Goal: Information Seeking & Learning: Find contact information

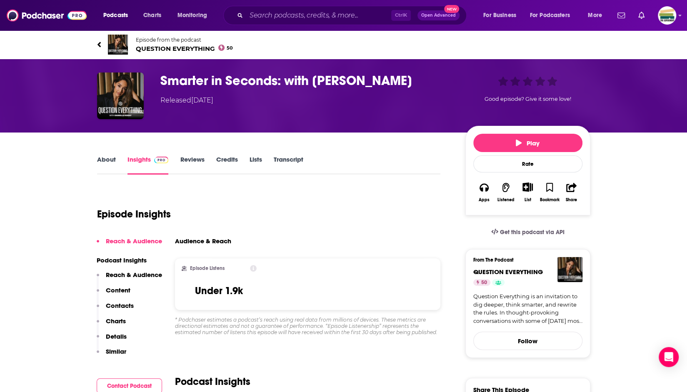
click at [104, 159] on link "About" at bounding box center [106, 164] width 19 height 19
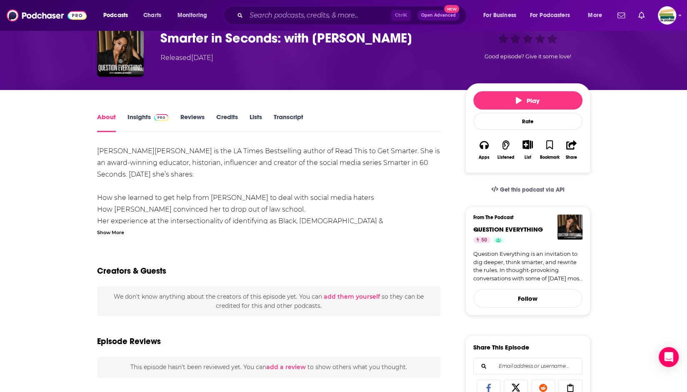
scroll to position [42, 0]
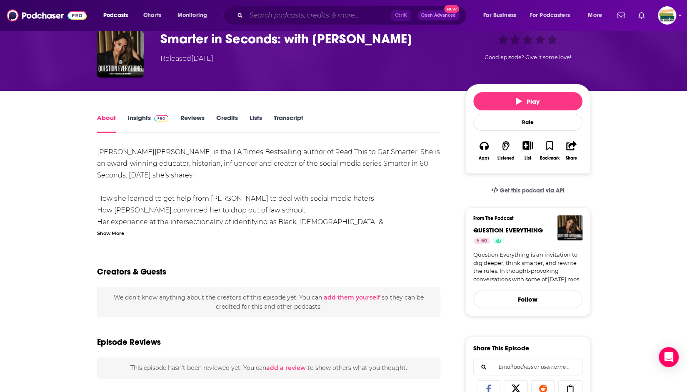
click at [309, 12] on input "Search podcasts, credits, & more..." at bounding box center [318, 15] width 145 height 13
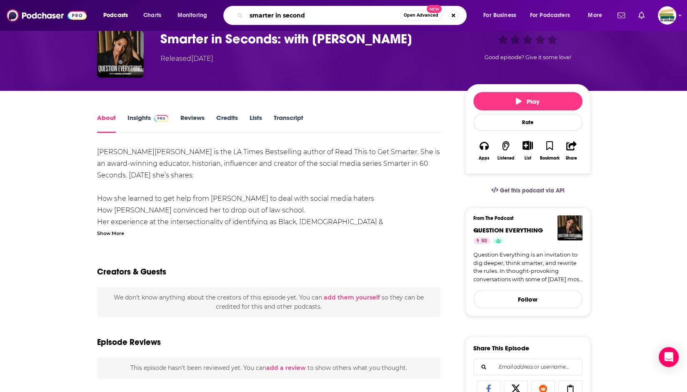
type input "smarter in seconds"
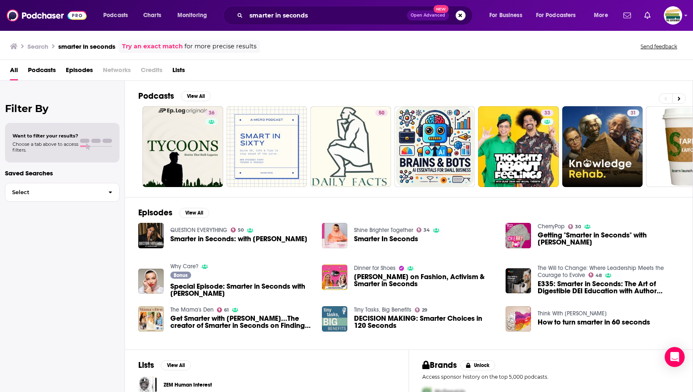
click at [364, 238] on span "Smarter In Seconds" at bounding box center [386, 238] width 64 height 7
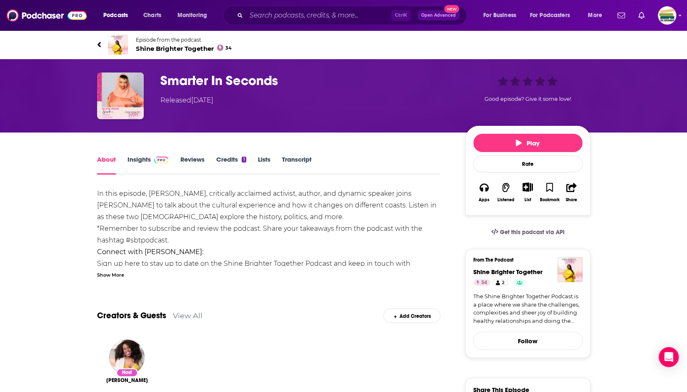
click at [136, 160] on link "Insights" at bounding box center [147, 164] width 41 height 19
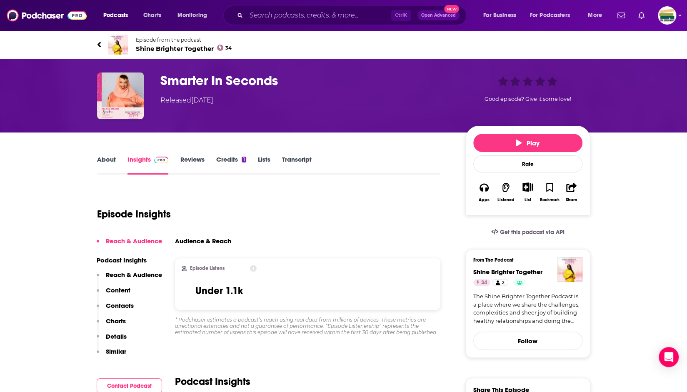
click at [110, 159] on link "About" at bounding box center [106, 164] width 19 height 19
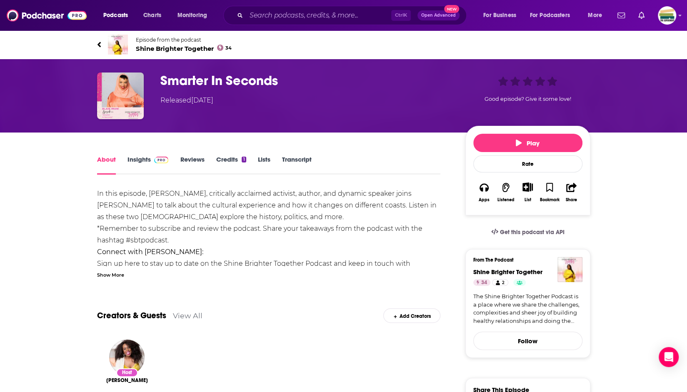
click at [134, 160] on link "Insights" at bounding box center [147, 164] width 41 height 19
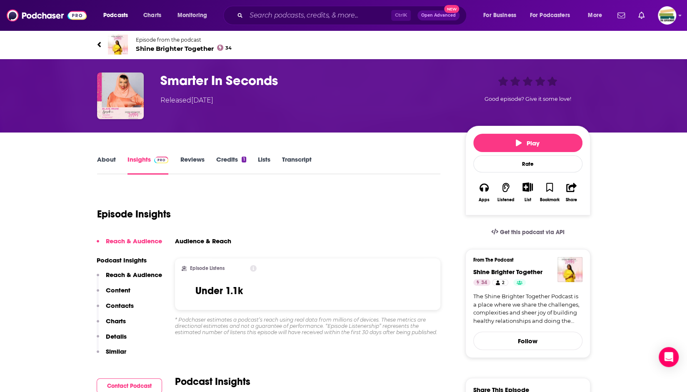
click at [190, 159] on link "Reviews" at bounding box center [192, 164] width 24 height 19
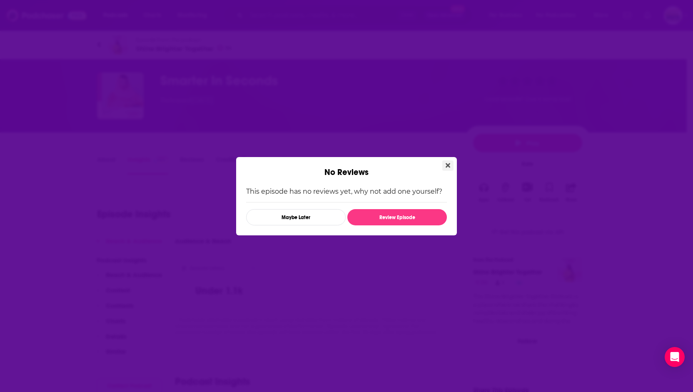
click at [450, 167] on icon "Close" at bounding box center [448, 165] width 5 height 7
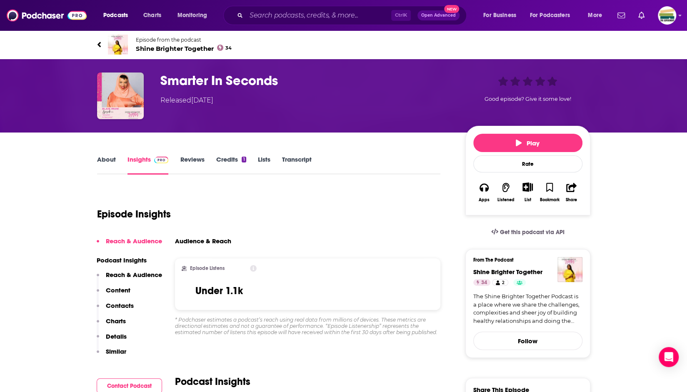
click at [106, 157] on link "About" at bounding box center [106, 164] width 19 height 19
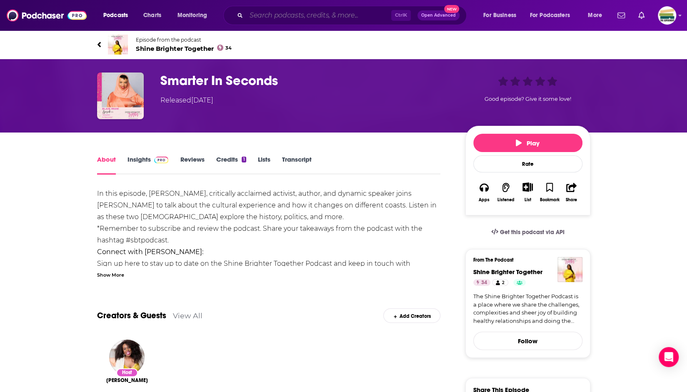
click at [274, 15] on input "Search podcasts, credits, & more..." at bounding box center [318, 15] width 145 height 13
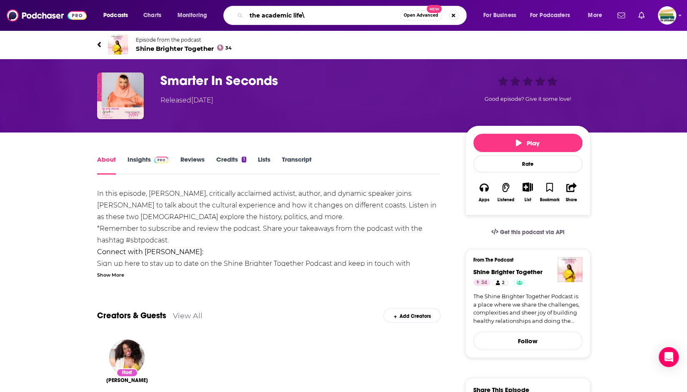
type input "the academic life"
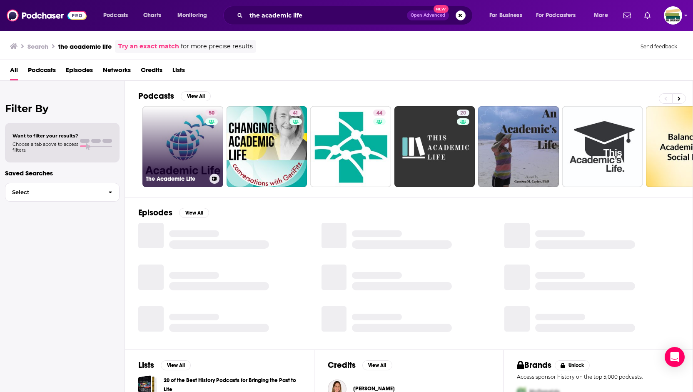
click at [194, 142] on link "50 The Academic Life" at bounding box center [182, 146] width 81 height 81
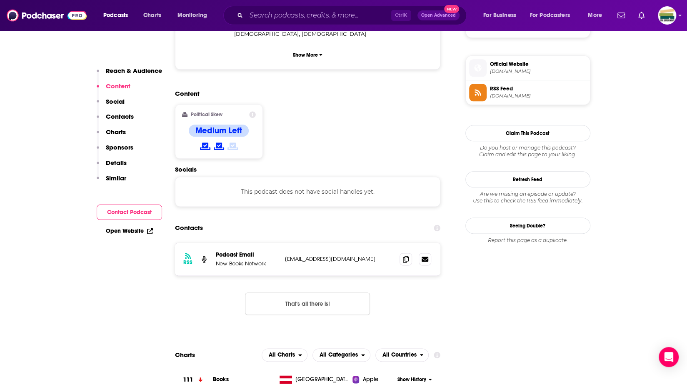
scroll to position [625, 0]
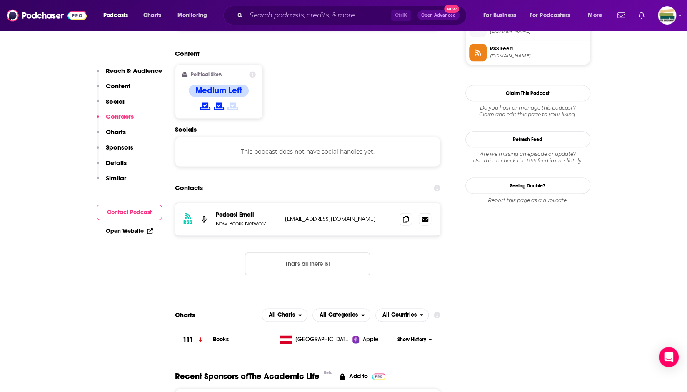
click at [386, 203] on div "RSS Podcast Email New Books Network [EMAIL_ADDRESS][DOMAIN_NAME] [EMAIL_ADDRESS…" at bounding box center [308, 219] width 266 height 32
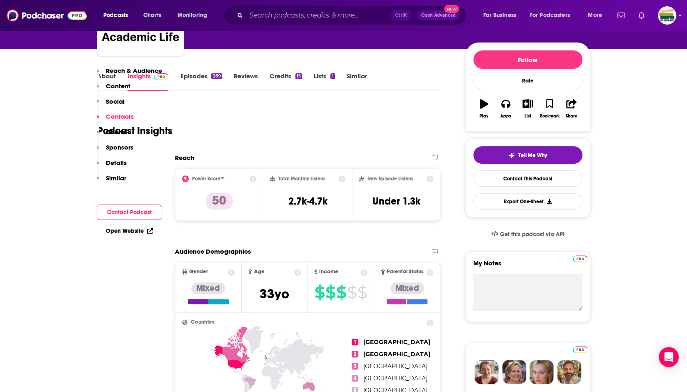
scroll to position [0, 0]
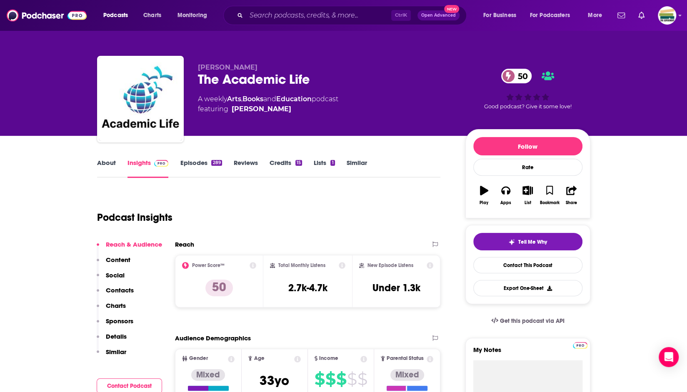
click at [271, 199] on div "Podcast Insights" at bounding box center [265, 212] width 337 height 42
click at [99, 161] on link "About" at bounding box center [106, 168] width 19 height 19
